Goal: Task Accomplishment & Management: Manage account settings

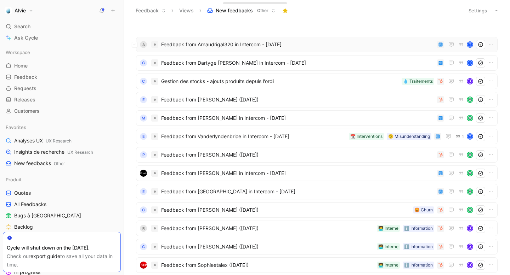
click at [225, 48] on span "Feedback from Arnaudrigal320 in Intercom - [DATE]" at bounding box center [297, 44] width 273 height 8
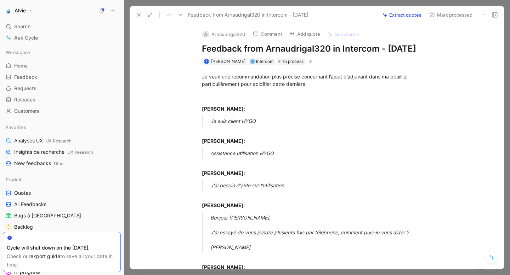
click at [139, 13] on icon at bounding box center [139, 15] width 6 height 6
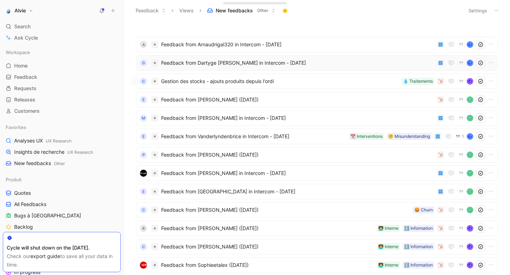
scroll to position [29, 0]
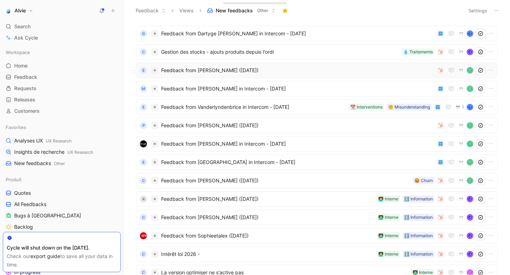
click at [172, 72] on span "Feedback from [PERSON_NAME] ([DATE])" at bounding box center [297, 70] width 273 height 8
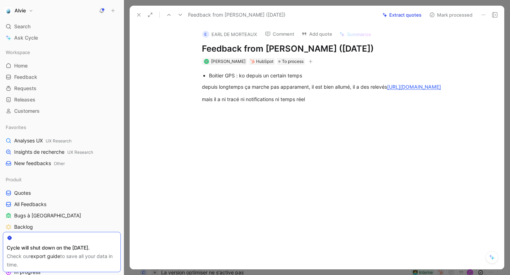
click at [137, 12] on button at bounding box center [139, 15] width 10 height 10
